Goal: Book appointment/travel/reservation

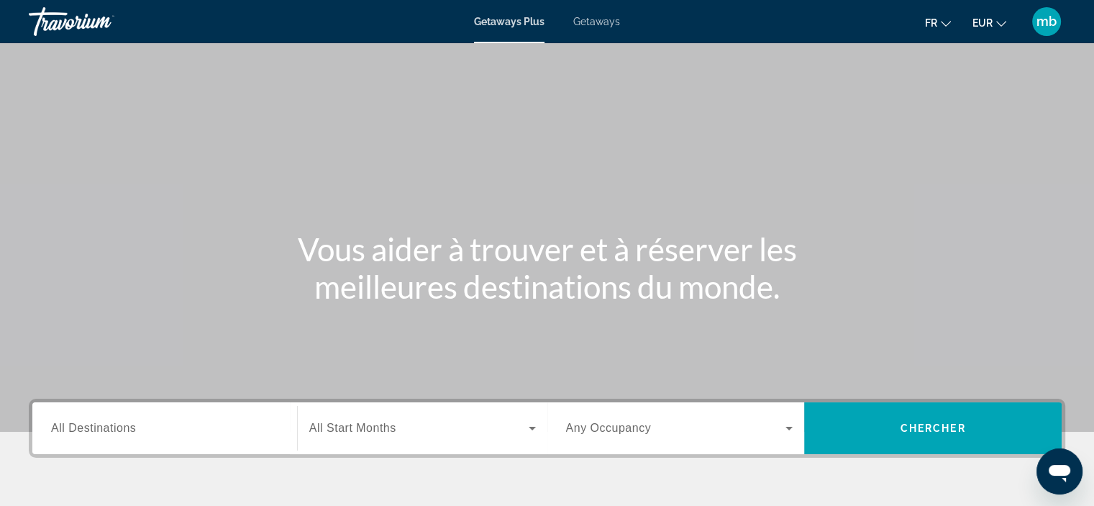
click at [590, 27] on span "Getaways" at bounding box center [596, 22] width 47 height 12
click at [510, 22] on span "Getaways Plus" at bounding box center [509, 22] width 70 height 12
click at [600, 22] on span "Getaways" at bounding box center [596, 22] width 47 height 12
click at [495, 19] on span "Getaways Plus" at bounding box center [509, 22] width 70 height 12
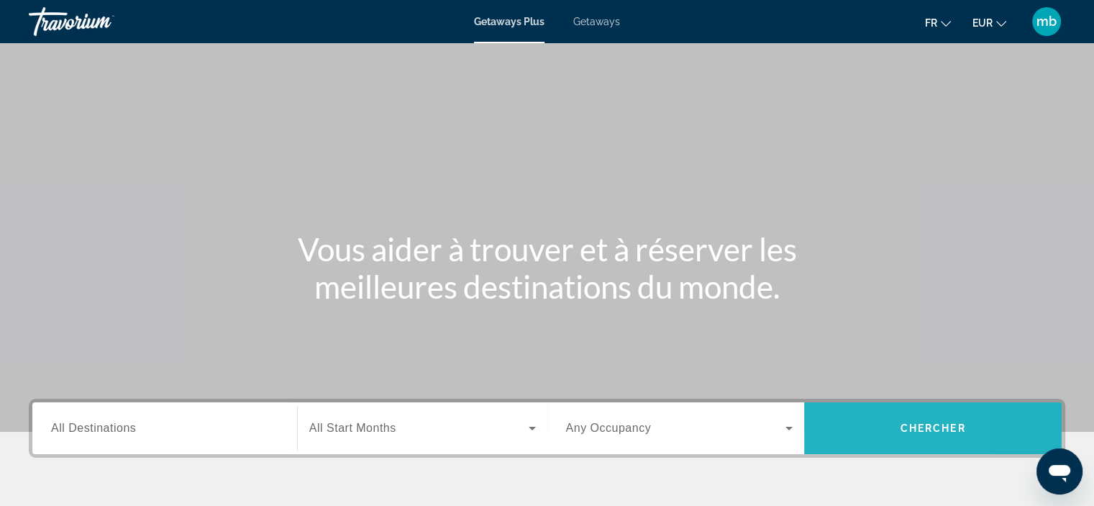
click at [844, 419] on span "Search widget" at bounding box center [932, 428] width 257 height 35
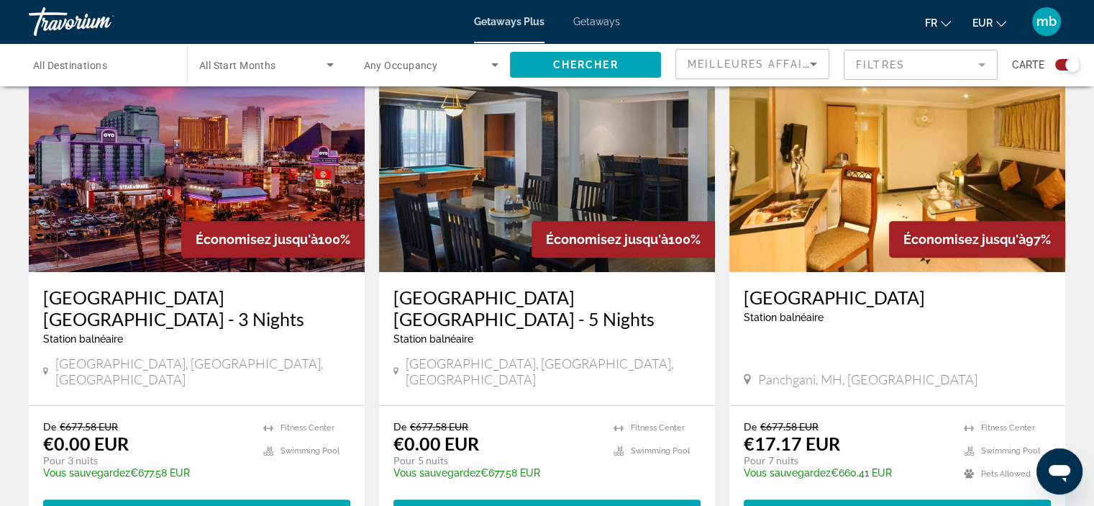
scroll to position [672, 0]
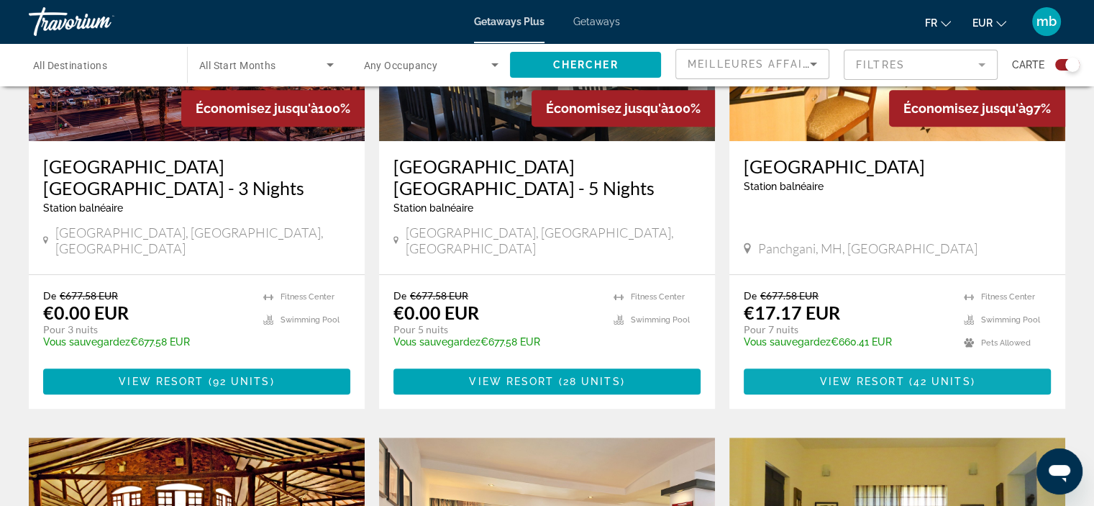
click at [851, 375] on span "View Resort" at bounding box center [861, 381] width 85 height 12
